Goal: Task Accomplishment & Management: Complete application form

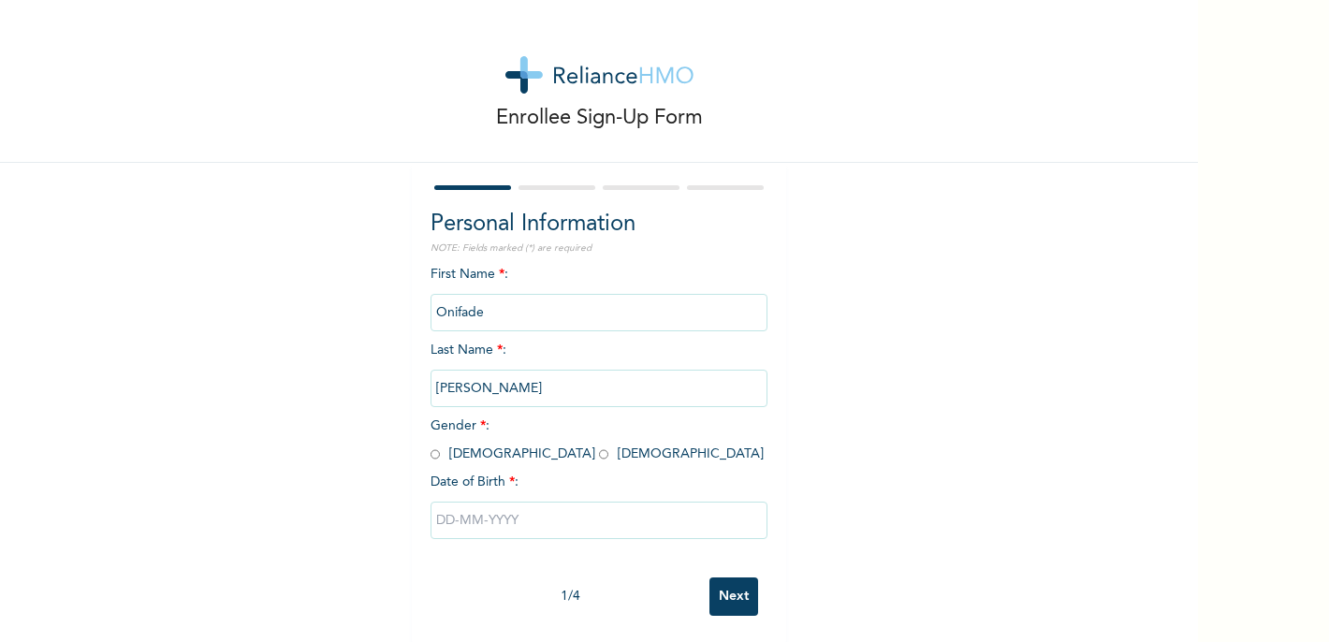
click at [431, 457] on input "radio" at bounding box center [435, 455] width 9 height 18
radio input "true"
click at [446, 529] on input "text" at bounding box center [599, 520] width 337 height 37
select select "9"
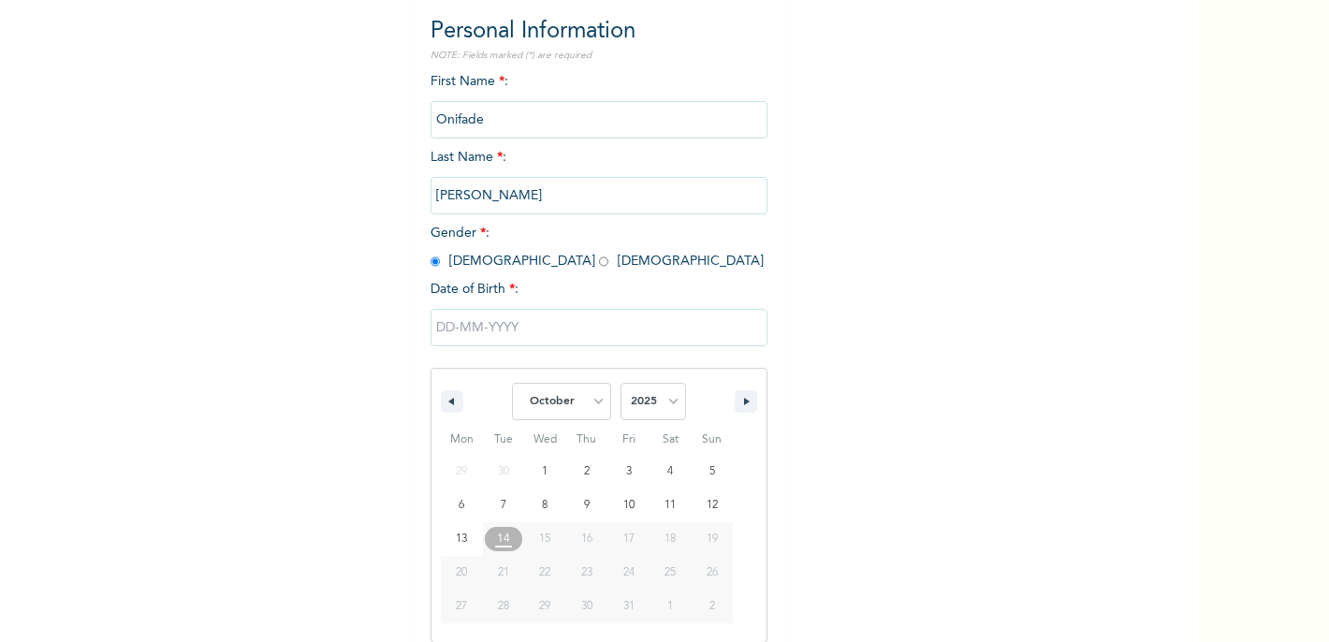
scroll to position [208, 0]
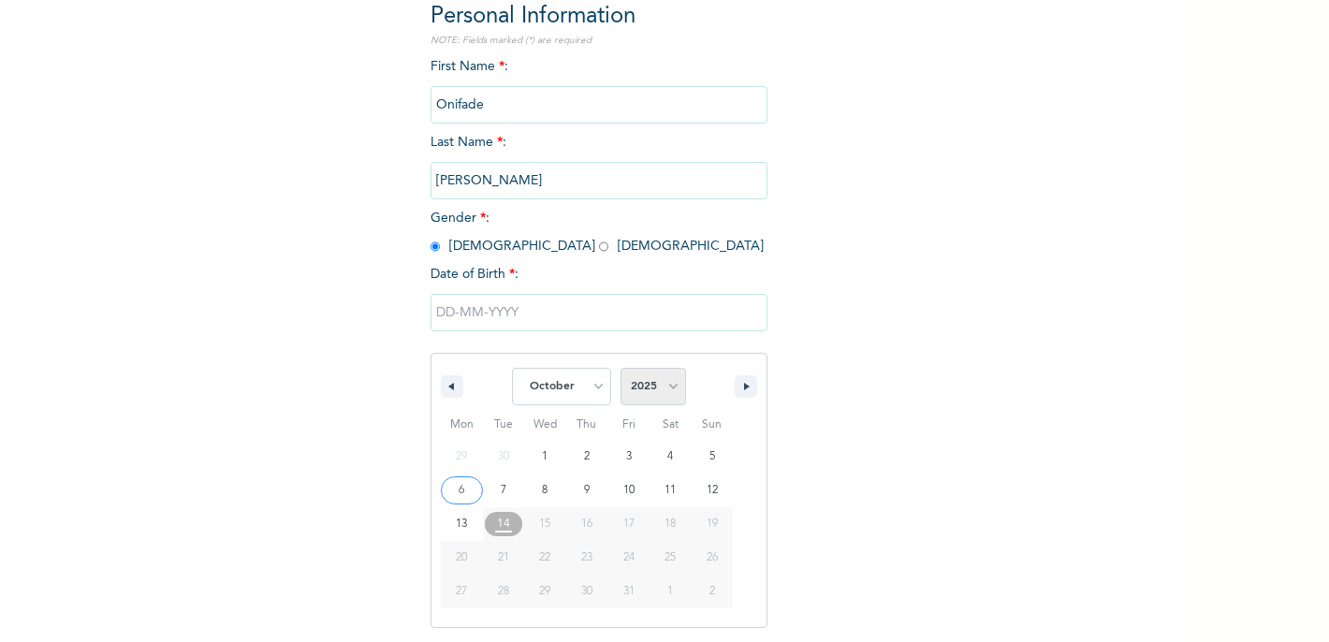
click at [645, 393] on select "2025 2024 2023 2022 2021 2020 2019 2018 2017 2016 2015 2014 2013 2012 2011 2010…" at bounding box center [654, 386] width 66 height 37
select select "1993"
click at [584, 385] on select "January February March April May June July August September October November De…" at bounding box center [561, 386] width 99 height 37
select select "6"
type input "[DATE]"
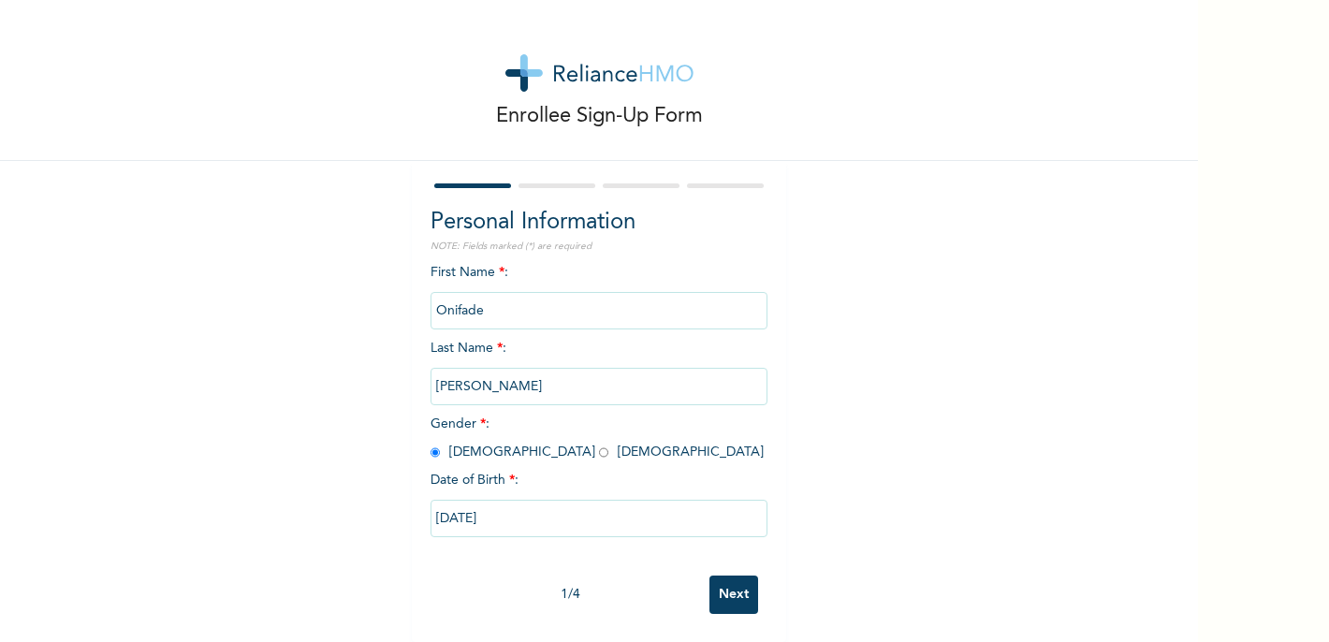
scroll to position [16, 0]
click at [725, 579] on input "Next" at bounding box center [734, 595] width 49 height 38
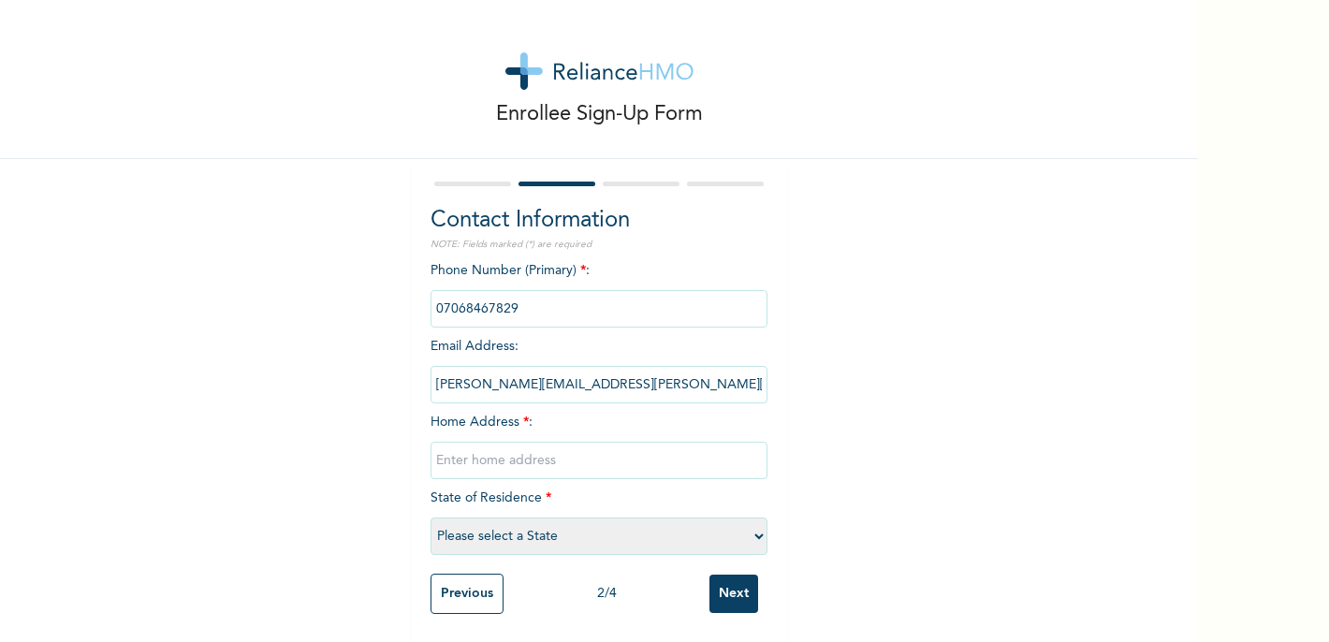
click at [593, 447] on input "text" at bounding box center [599, 460] width 337 height 37
type input "[STREET_ADDRESS], Egbe/Ikotun"
click at [614, 533] on select "Please select a State [PERSON_NAME] (FCT) [PERSON_NAME] Ibom [GEOGRAPHIC_DATA] …" at bounding box center [599, 536] width 337 height 37
select select "25"
click at [648, 444] on input "[STREET_ADDRESS], Egbe/Ikotun" at bounding box center [599, 460] width 337 height 37
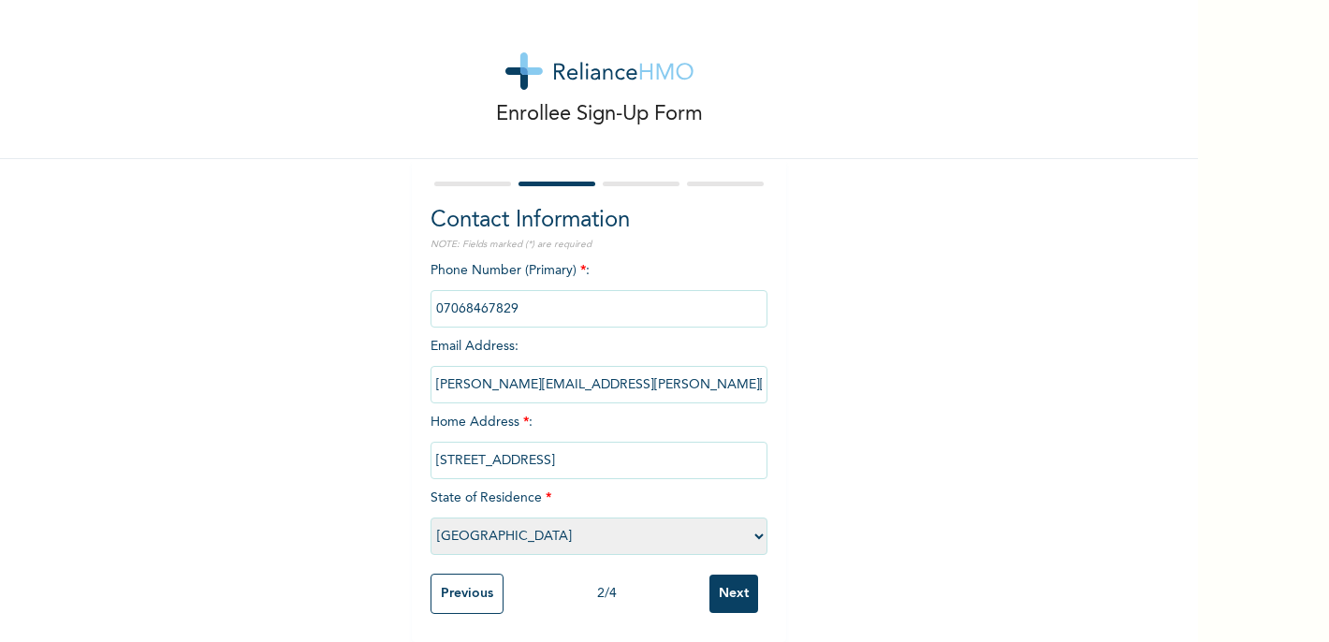
type input "[STREET_ADDRESS]"
click at [727, 589] on input "Next" at bounding box center [734, 594] width 49 height 38
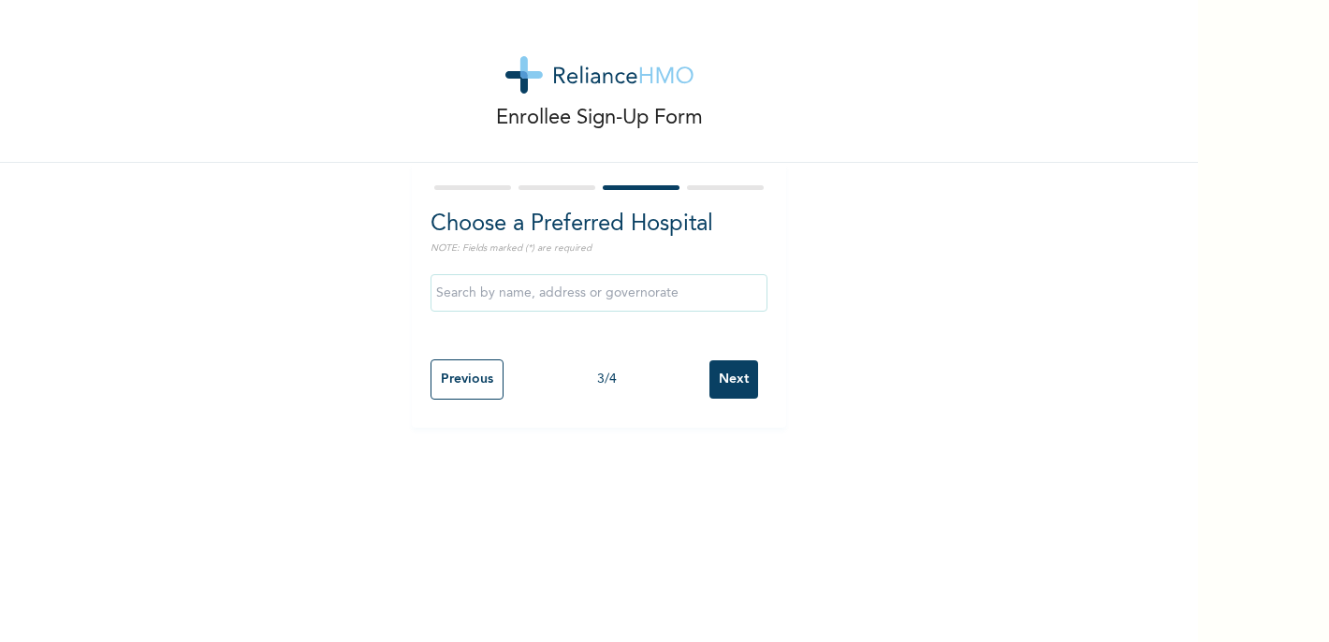
click at [440, 376] on input "Previous" at bounding box center [467, 379] width 73 height 40
select select "25"
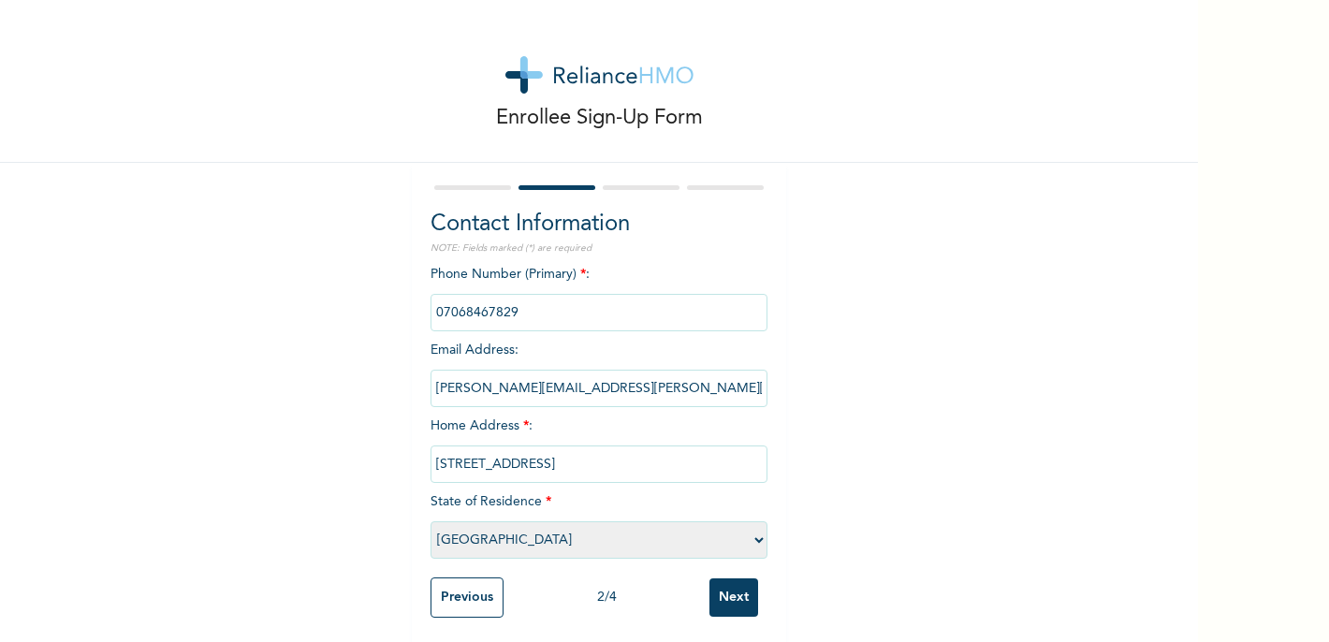
click at [736, 599] on input "Next" at bounding box center [734, 598] width 49 height 38
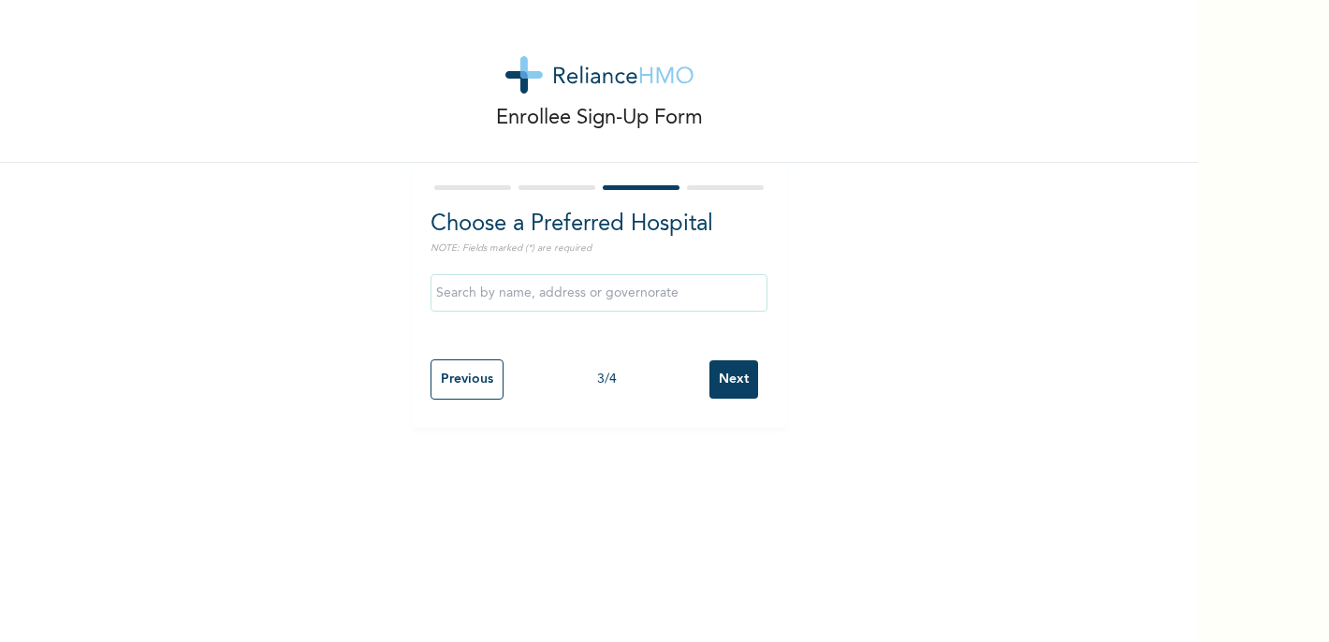
click at [499, 308] on input "text" at bounding box center [599, 292] width 337 height 37
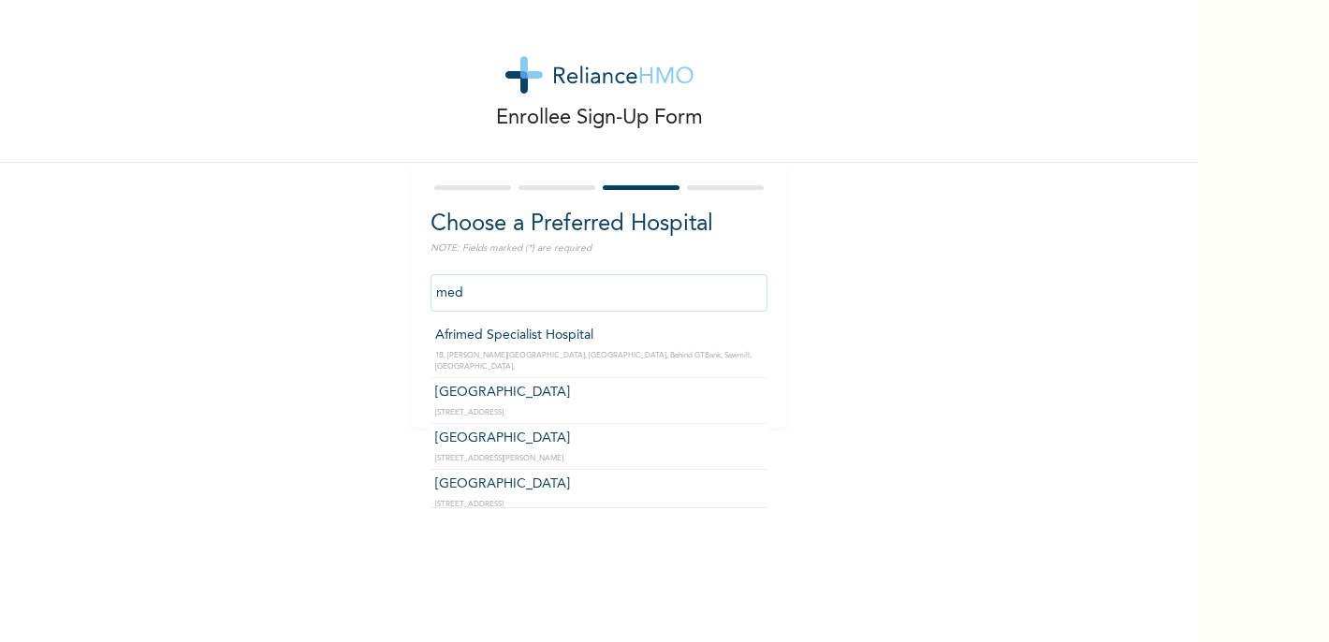
drag, startPoint x: 470, startPoint y: 291, endPoint x: 397, endPoint y: 287, distance: 73.1
click at [397, 287] on div "Enrollee Sign-Up Form Choose a Preferred Hospital NOTE: Fields marked (*) are r…" at bounding box center [599, 214] width 1198 height 428
paste input "[GEOGRAPHIC_DATA]"
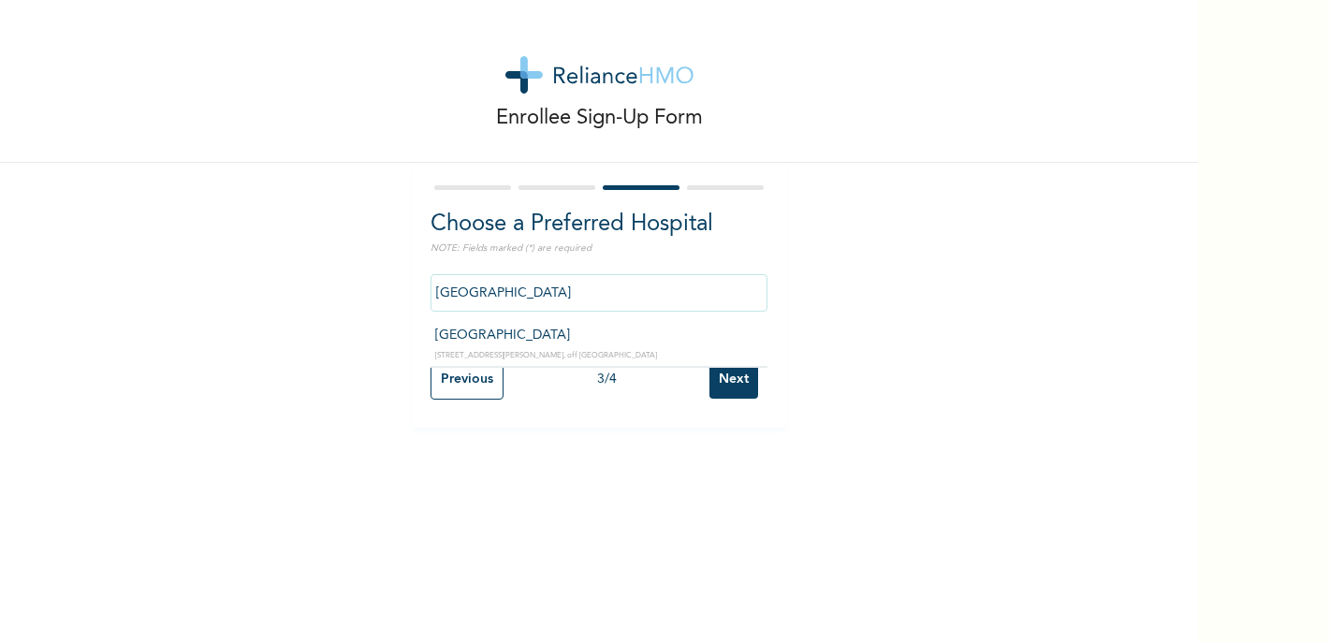
type input "[GEOGRAPHIC_DATA]"
click at [720, 379] on input "Next" at bounding box center [734, 379] width 49 height 38
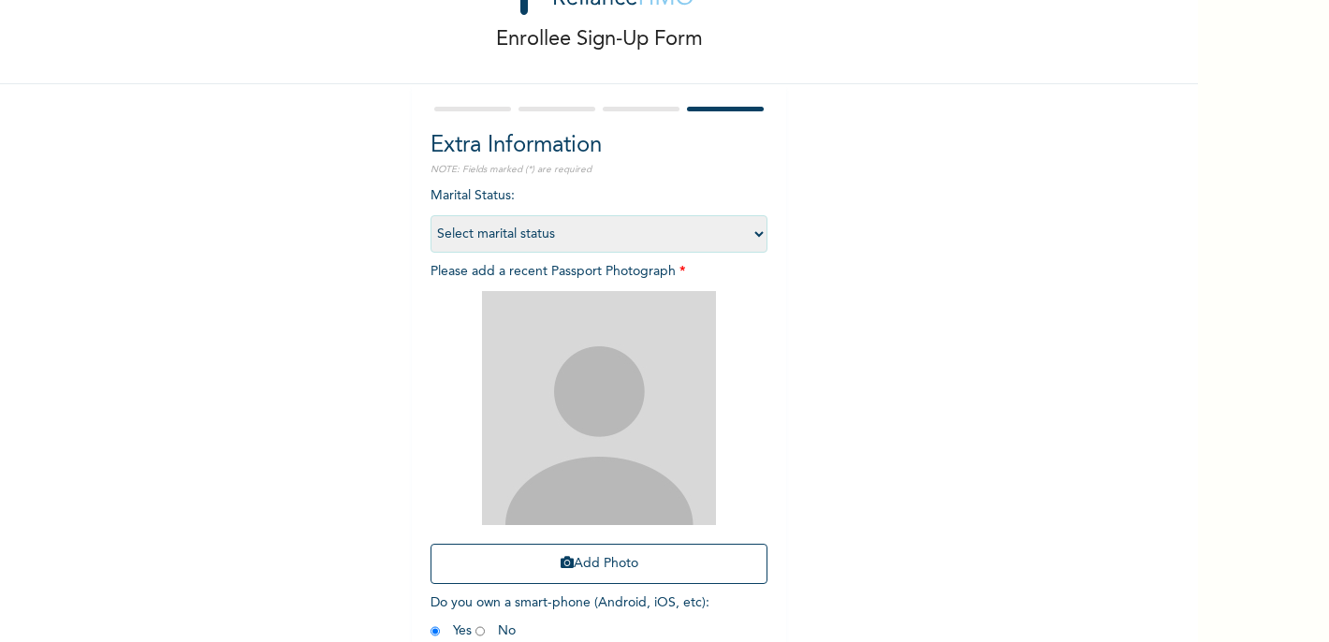
scroll to position [93, 0]
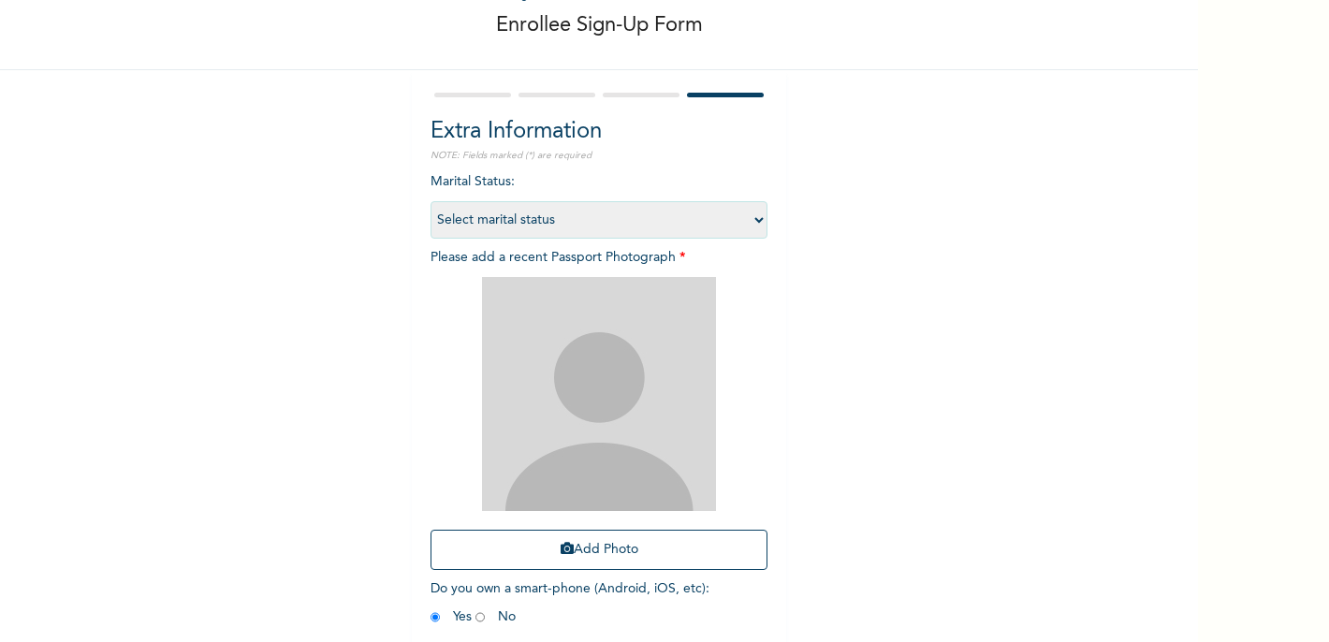
click at [675, 229] on select "Select marital status [DEMOGRAPHIC_DATA] Married [DEMOGRAPHIC_DATA] Widow/[DEMO…" at bounding box center [599, 219] width 337 height 37
select select "1"
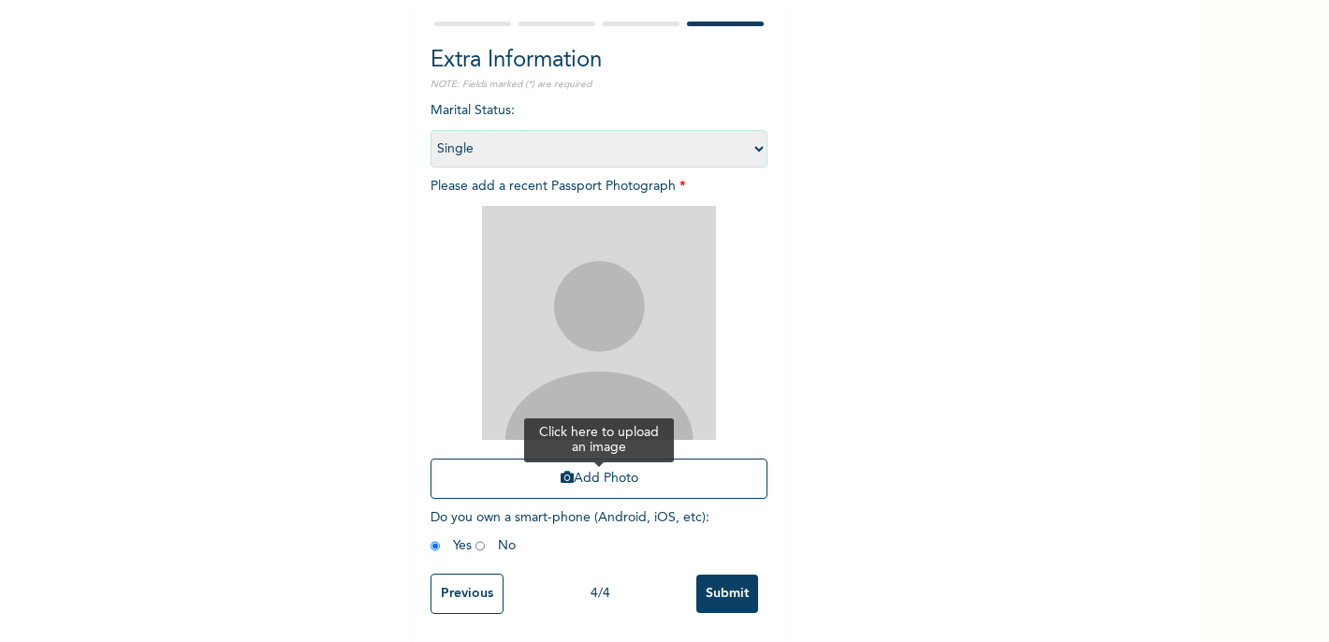
click at [558, 469] on button "Add Photo" at bounding box center [599, 479] width 337 height 40
click at [921, 425] on div "Enrollee Sign-Up Form Extra Information NOTE: Fields marked (*) are required Ma…" at bounding box center [599, 239] width 1198 height 806
